Goal: Task Accomplishment & Management: Use online tool/utility

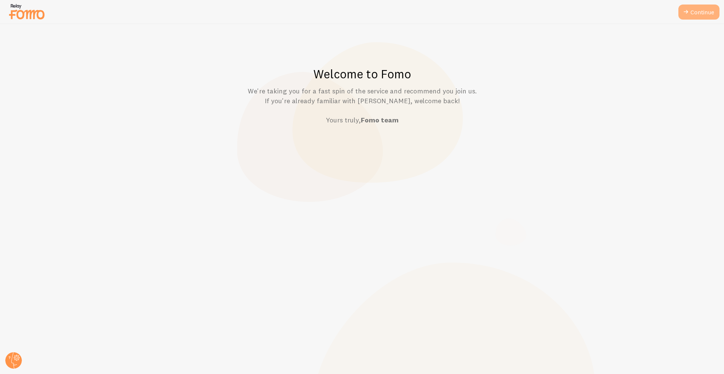
click at [694, 11] on link "Continue" at bounding box center [698, 12] width 41 height 15
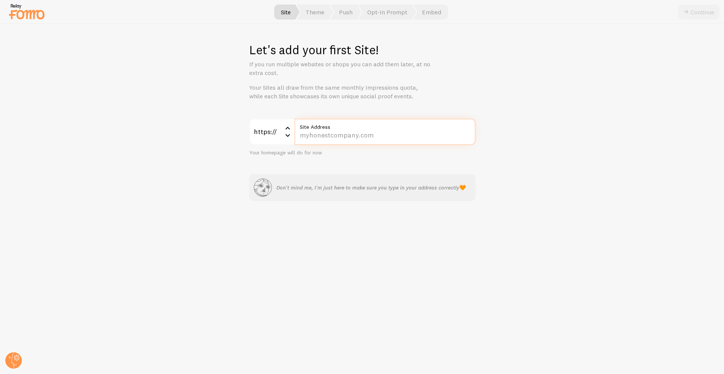
click at [312, 134] on input "Site Address" at bounding box center [385, 132] width 181 height 26
type input "[DOMAIN_NAME]"
click at [687, 13] on icon "submit" at bounding box center [685, 12] width 9 height 9
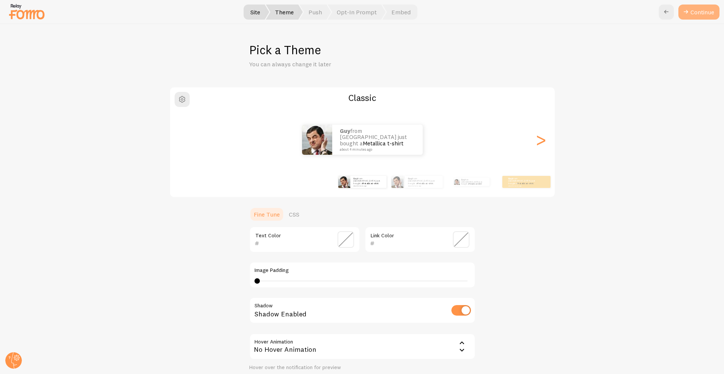
click at [687, 11] on icon at bounding box center [685, 12] width 9 height 9
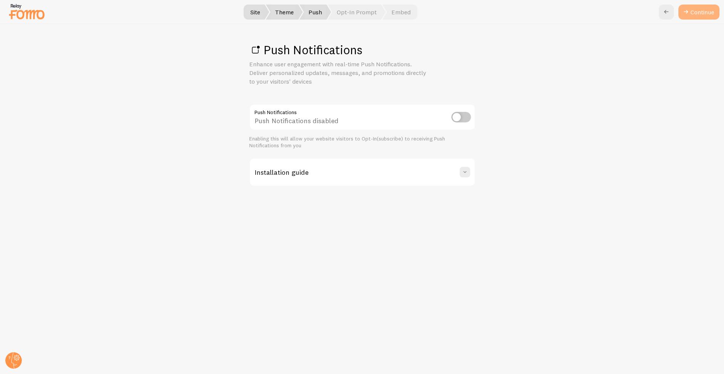
click at [696, 15] on link "Continue" at bounding box center [698, 12] width 41 height 15
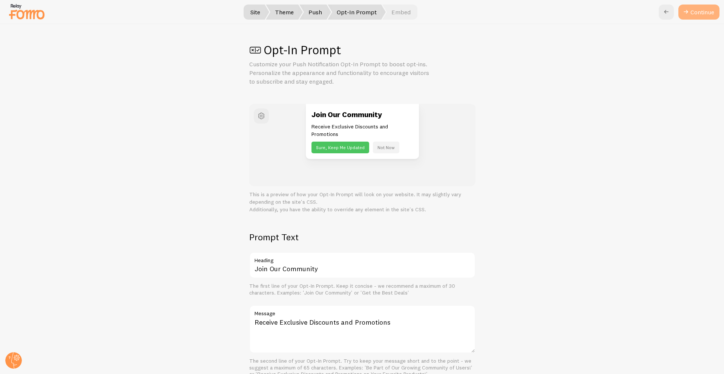
click at [696, 14] on button "Continue" at bounding box center [698, 12] width 41 height 15
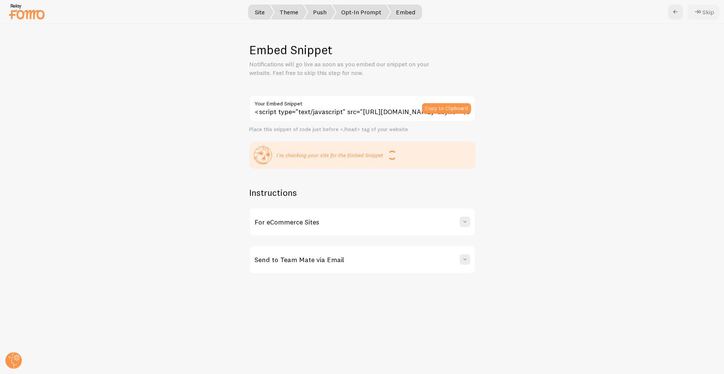
click at [700, 7] on button "Skip" at bounding box center [703, 12] width 32 height 15
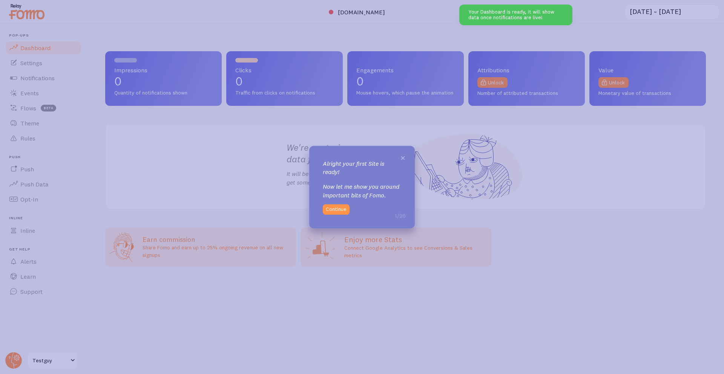
click at [403, 160] on span "×" at bounding box center [403, 157] width 6 height 11
